Goal: Navigation & Orientation: Find specific page/section

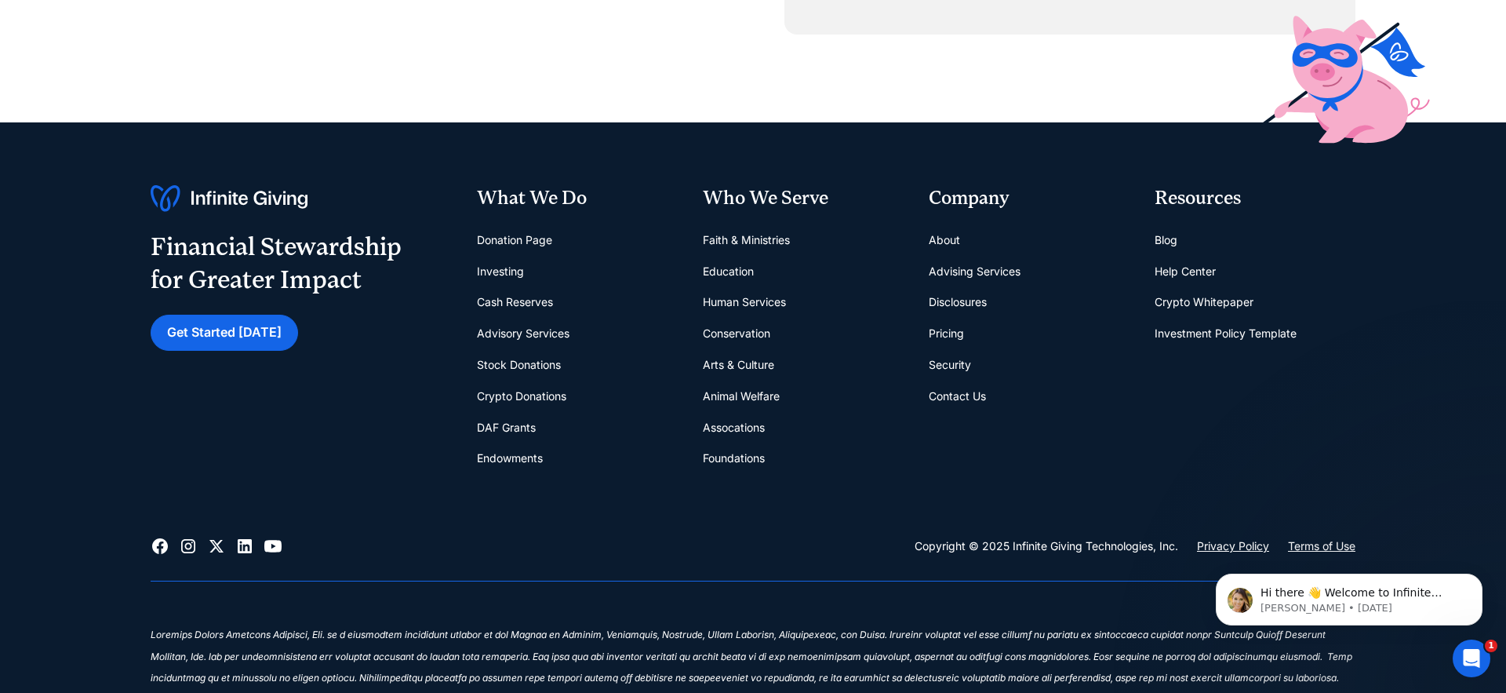
scroll to position [6685, 0]
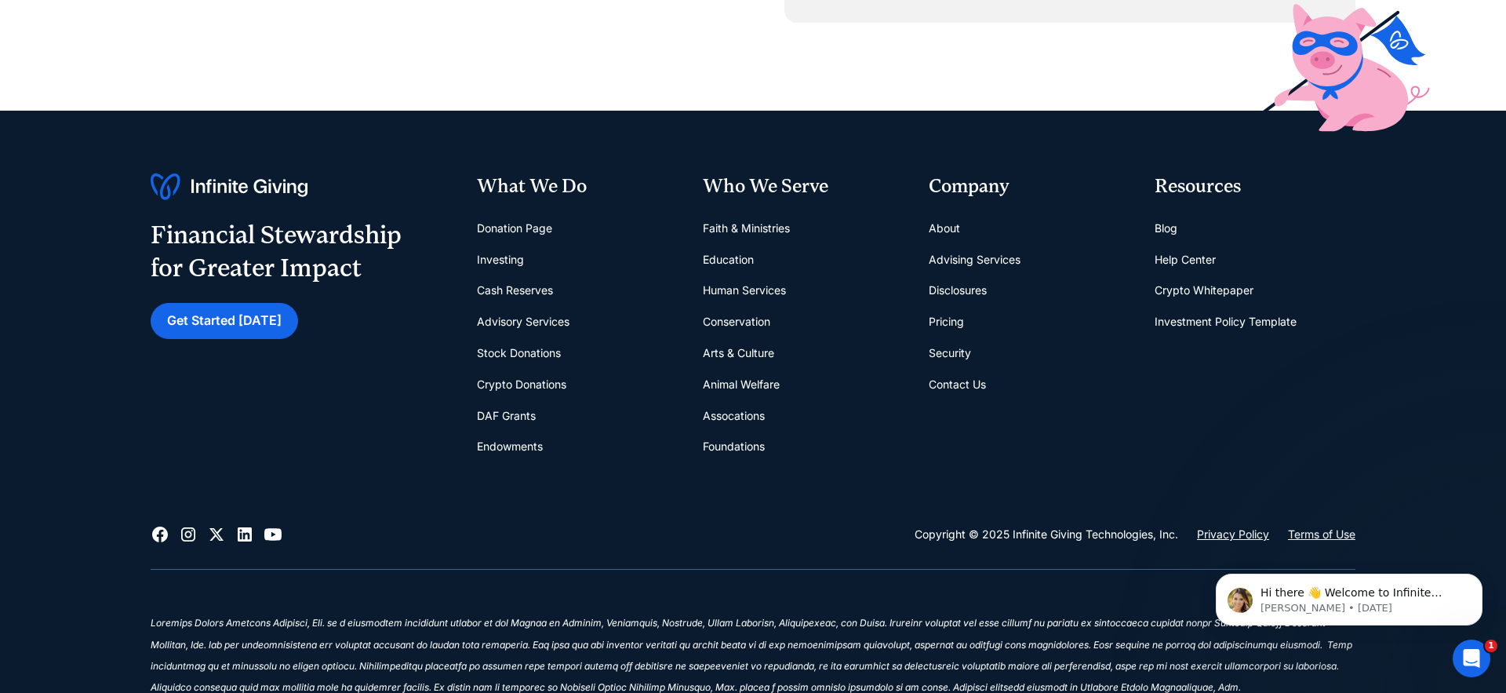
click at [946, 362] on link "Security" at bounding box center [950, 352] width 42 height 31
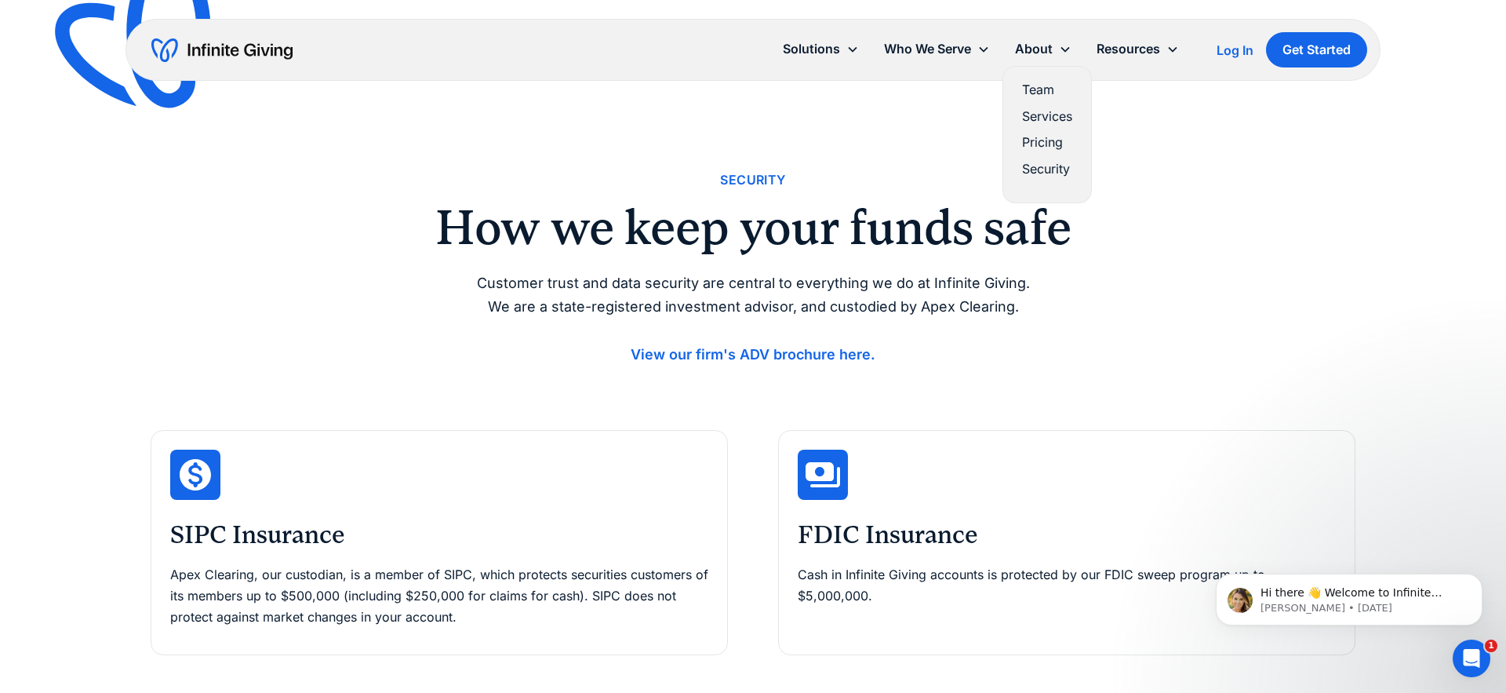
click at [1035, 90] on link "Team" at bounding box center [1047, 89] width 50 height 21
